Goal: Find specific page/section: Find specific page/section

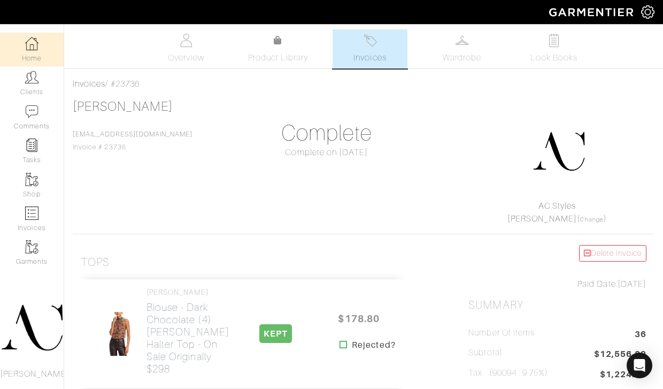
click at [34, 52] on link "Home" at bounding box center [32, 50] width 64 height 34
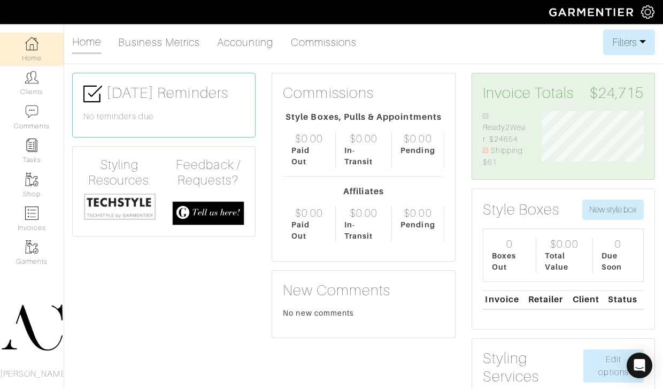
scroll to position [58, 118]
click at [30, 206] on img at bounding box center [31, 212] width 13 height 13
select select
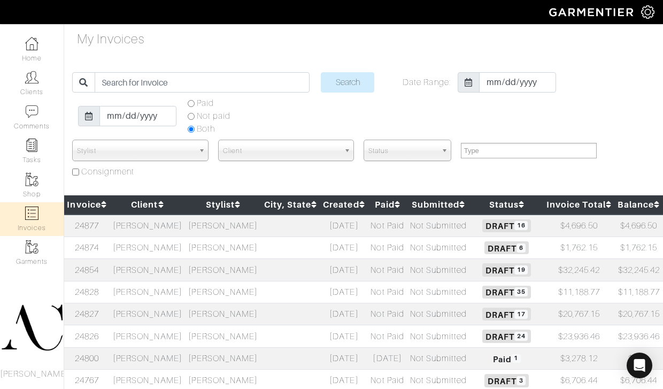
click at [156, 270] on td "[PERSON_NAME]" at bounding box center [147, 270] width 75 height 22
